Goal: Navigation & Orientation: Go to known website

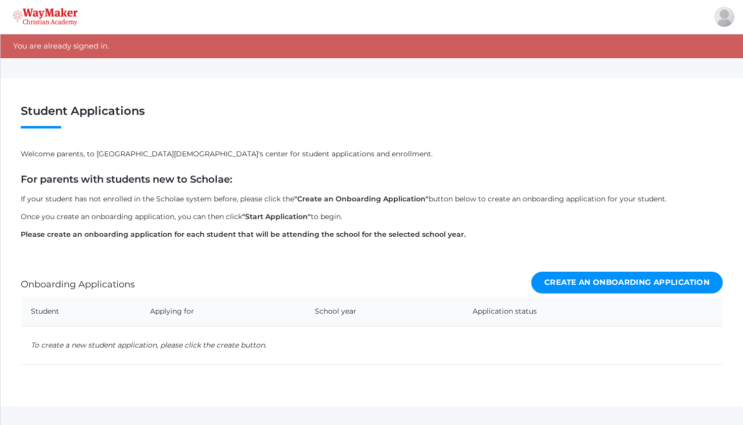
click at [49, 12] on img at bounding box center [45, 17] width 65 height 18
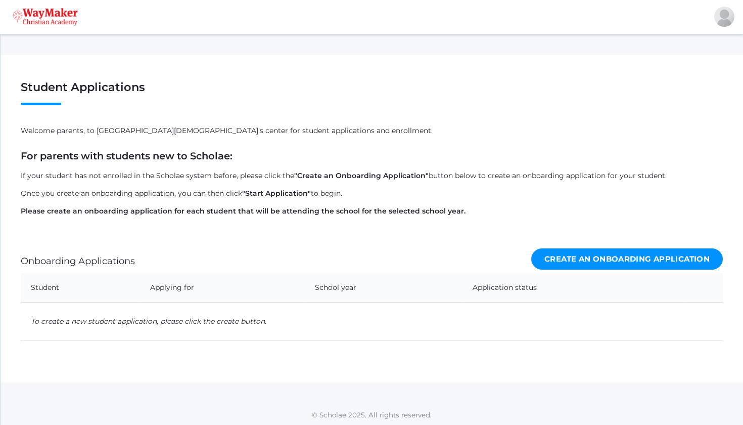
click at [34, 18] on img at bounding box center [45, 17] width 65 height 18
click at [717, 72] on link "Home" at bounding box center [701, 75] width 75 height 22
